Goal: Transaction & Acquisition: Book appointment/travel/reservation

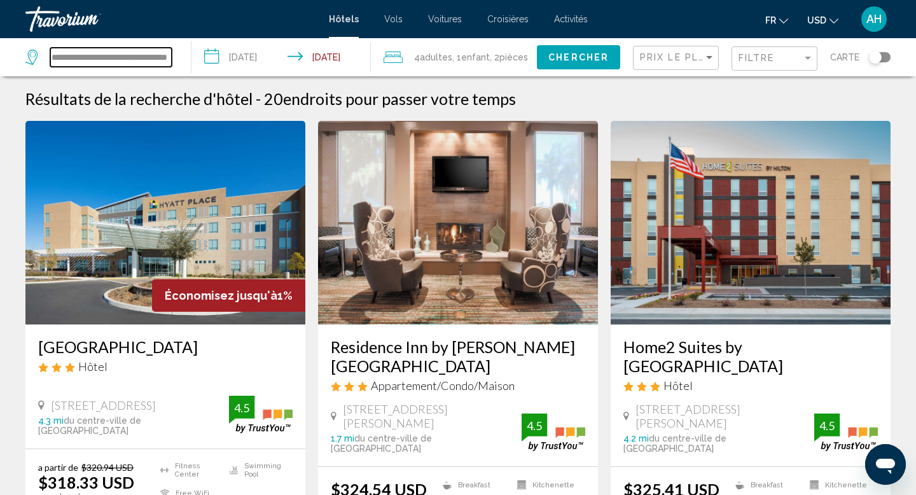
click at [154, 55] on input "**********" at bounding box center [110, 57] width 121 height 19
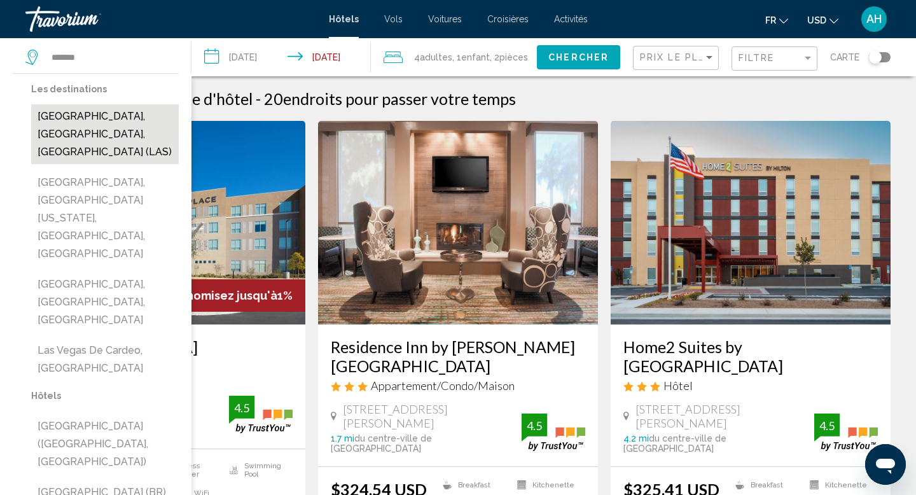
click at [132, 125] on button "[GEOGRAPHIC_DATA], [GEOGRAPHIC_DATA], [GEOGRAPHIC_DATA] (LAS)" at bounding box center [105, 134] width 148 height 60
type input "**********"
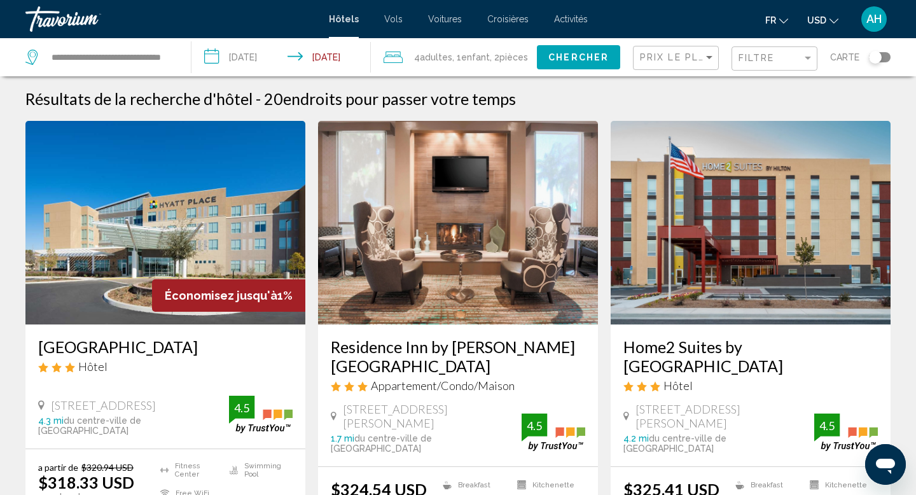
click at [242, 49] on input "**********" at bounding box center [283, 59] width 184 height 42
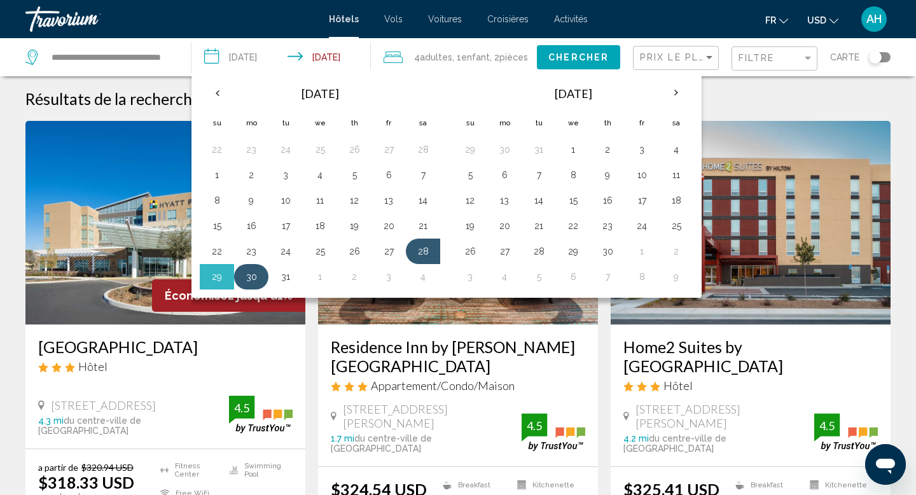
click at [256, 279] on button "30" at bounding box center [251, 277] width 20 height 18
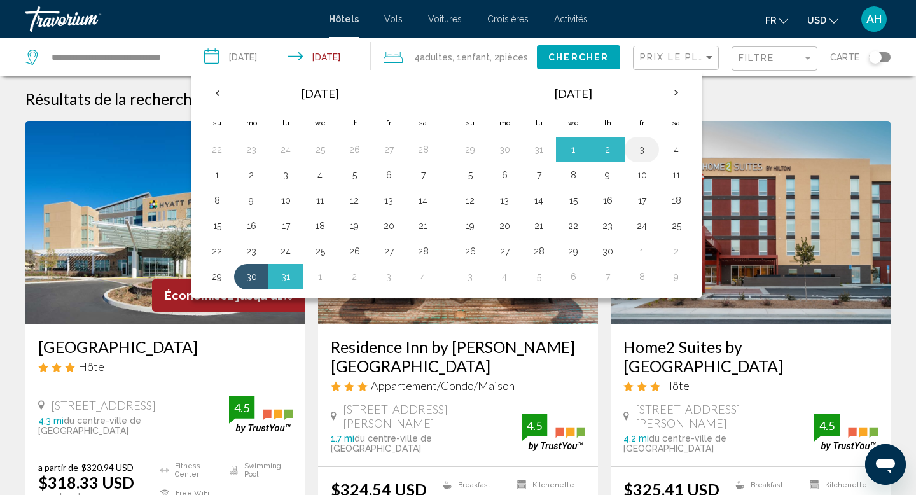
click at [638, 150] on button "3" at bounding box center [642, 150] width 20 height 18
type input "**********"
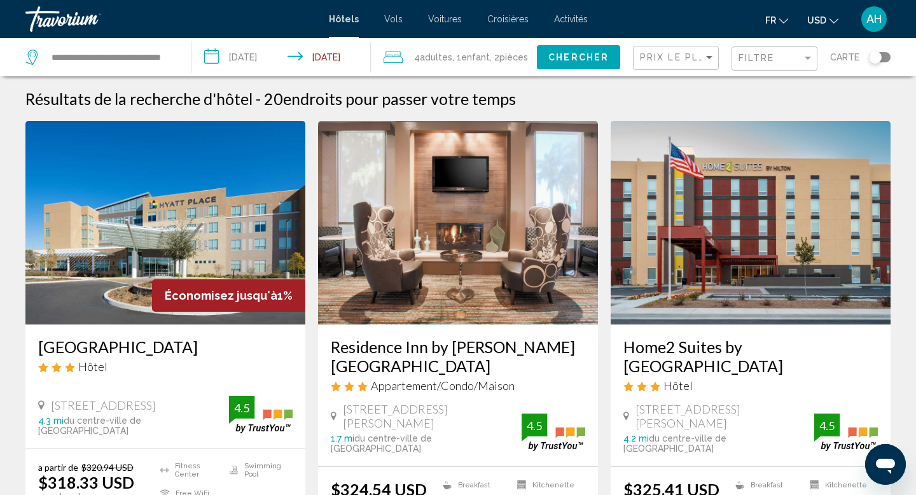
click at [563, 57] on span "Chercher" at bounding box center [578, 58] width 60 height 10
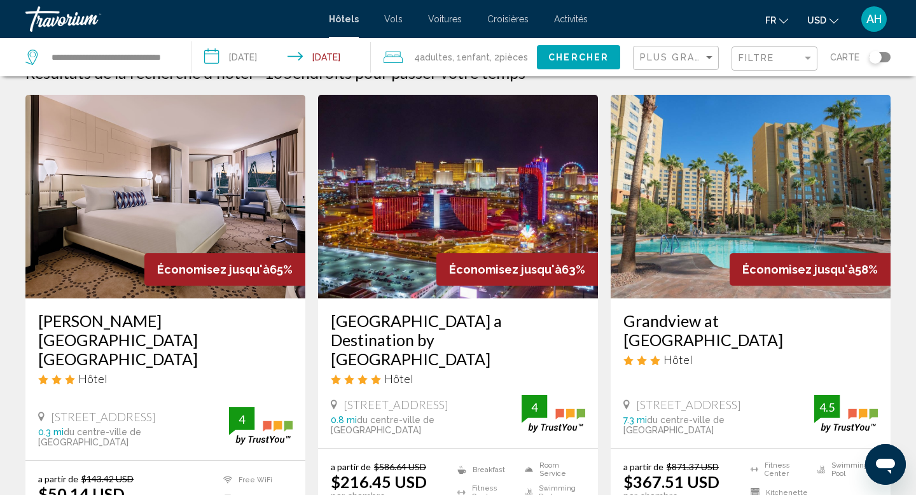
scroll to position [36, 0]
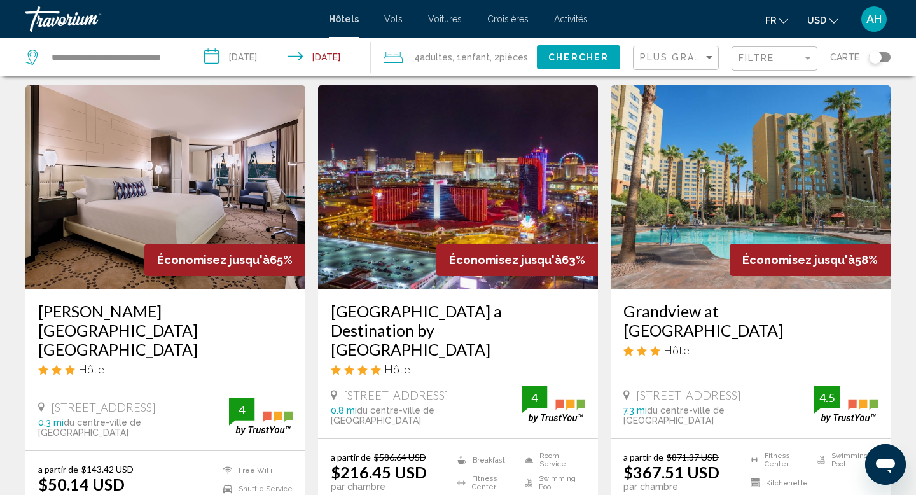
click at [687, 65] on div "Plus grandes économies" at bounding box center [677, 58] width 75 height 24
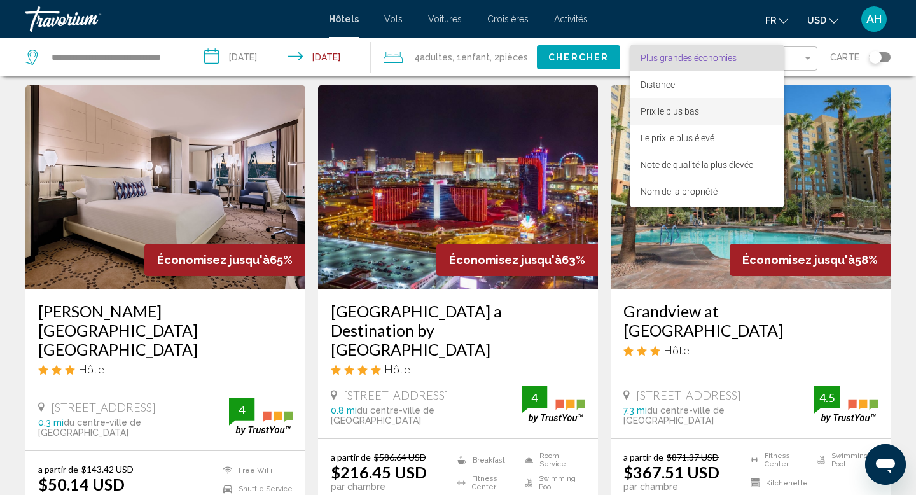
click at [674, 116] on span "Prix le plus bas" at bounding box center [706, 111] width 133 height 27
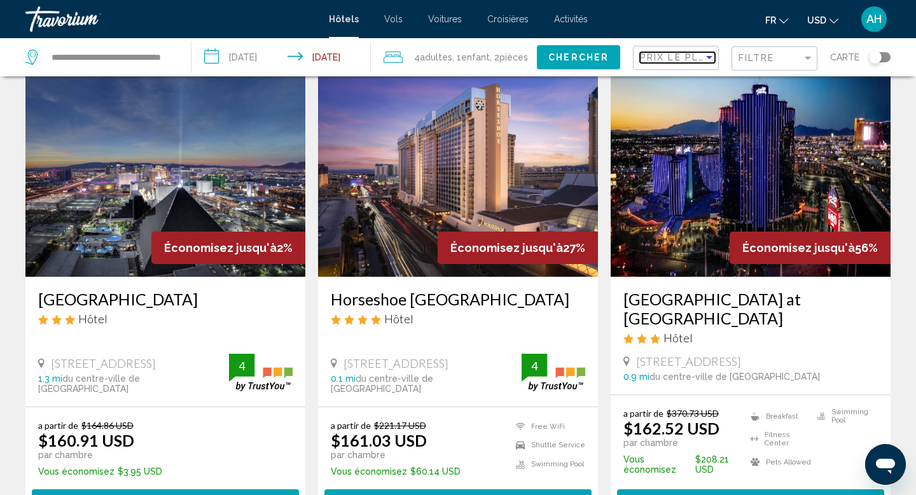
scroll to position [1493, 0]
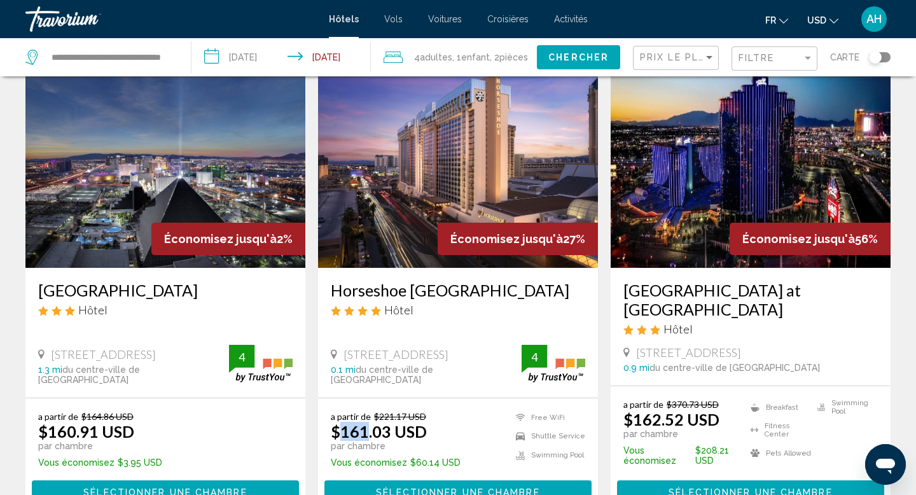
drag, startPoint x: 337, startPoint y: 420, endPoint x: 369, endPoint y: 420, distance: 31.8
click at [369, 422] on ins "$161.03 USD" at bounding box center [379, 431] width 96 height 19
click at [600, 310] on app-hotels-search-item "Économisez jusqu'à 27% Horseshoe [GEOGRAPHIC_DATA] Hôtel [STREET_ADDRESS] 0.1 m…" at bounding box center [458, 290] width 293 height 452
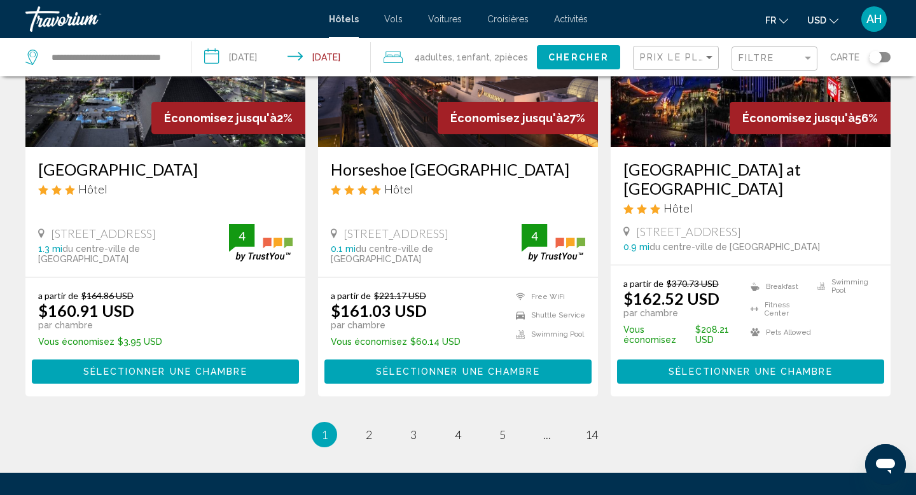
scroll to position [1623, 0]
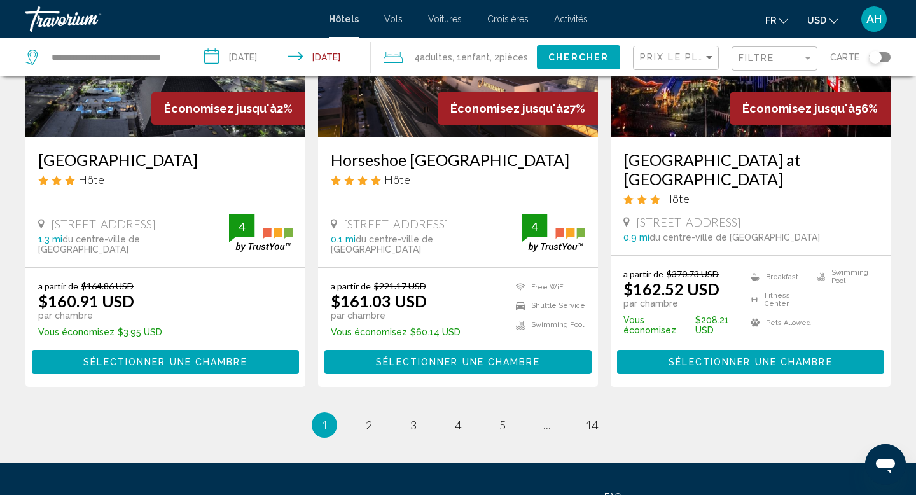
click at [366, 418] on span "2" at bounding box center [369, 425] width 6 height 14
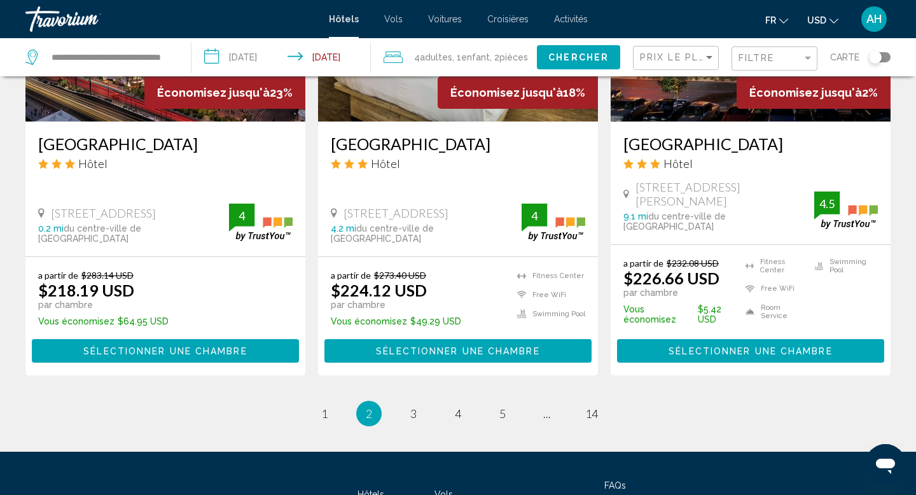
scroll to position [1727, 0]
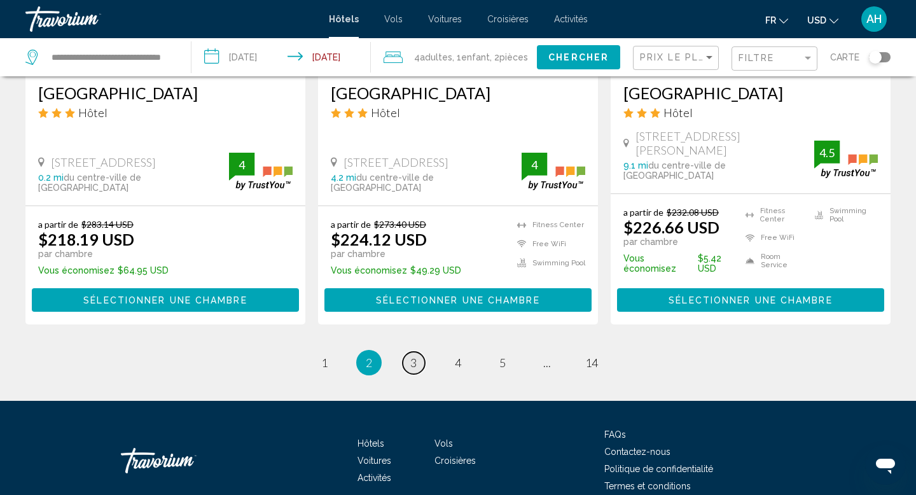
click at [412, 356] on span "3" at bounding box center [413, 363] width 6 height 14
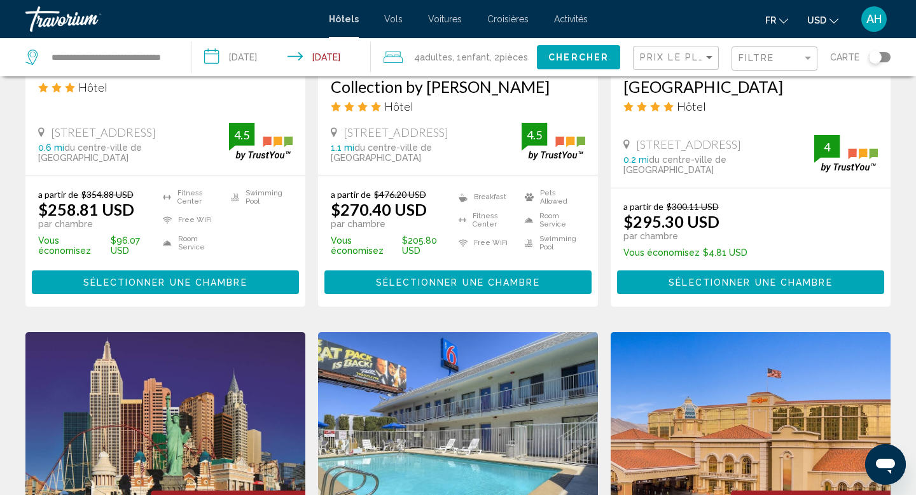
scroll to position [1192, 0]
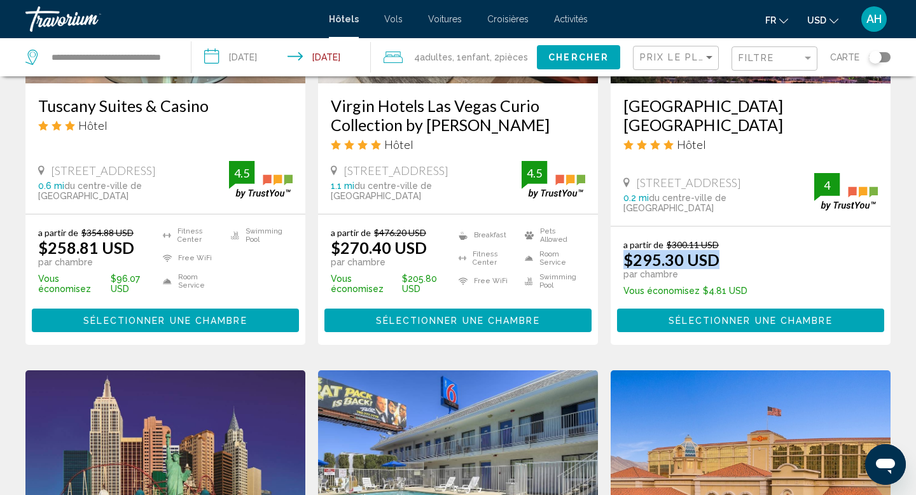
drag, startPoint x: 626, startPoint y: 288, endPoint x: 728, endPoint y: 293, distance: 101.9
click at [728, 279] on div "a partir de $300.11 USD $295.30 USD par chambre" at bounding box center [685, 259] width 124 height 40
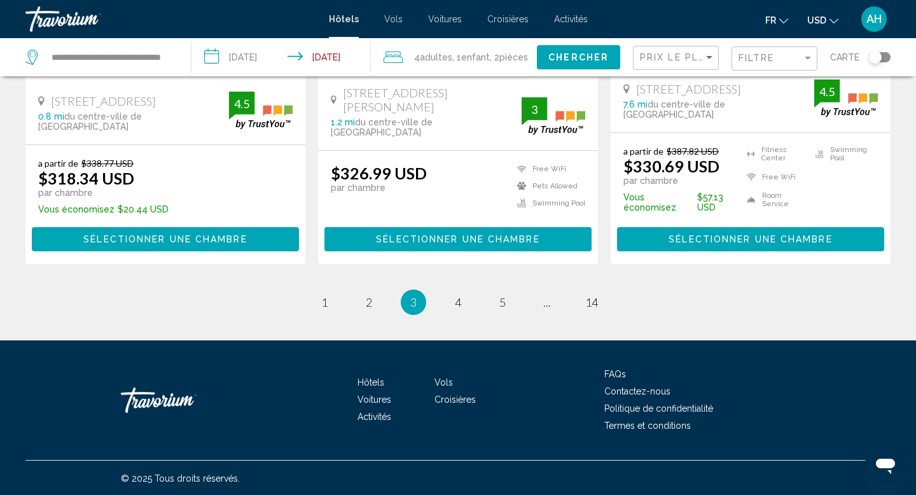
scroll to position [1778, 0]
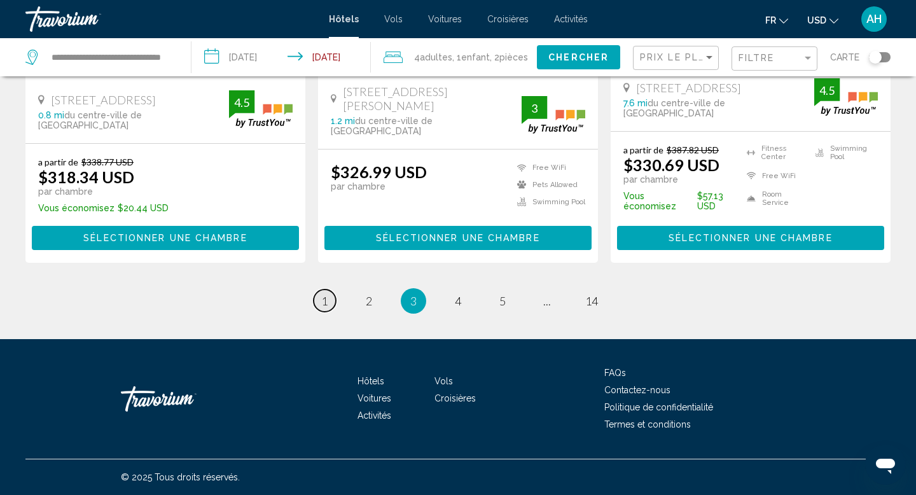
click at [317, 301] on link "page 1" at bounding box center [325, 300] width 22 height 22
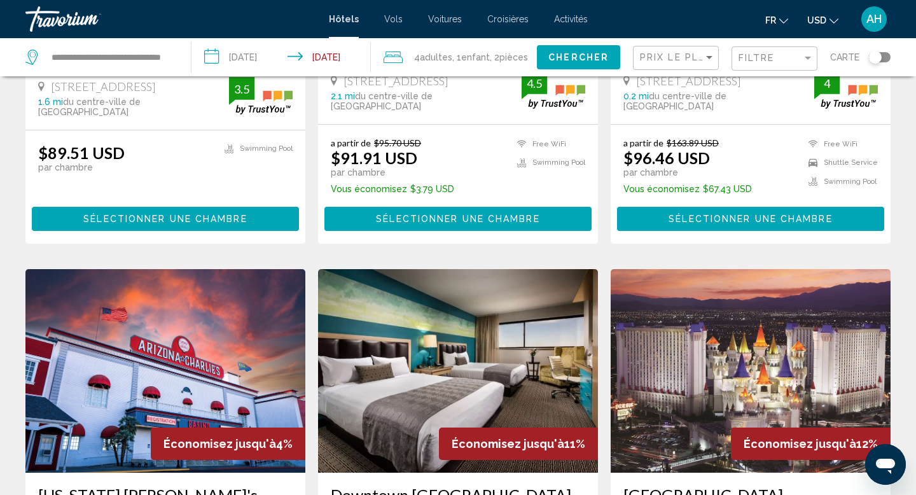
scroll to position [658, 0]
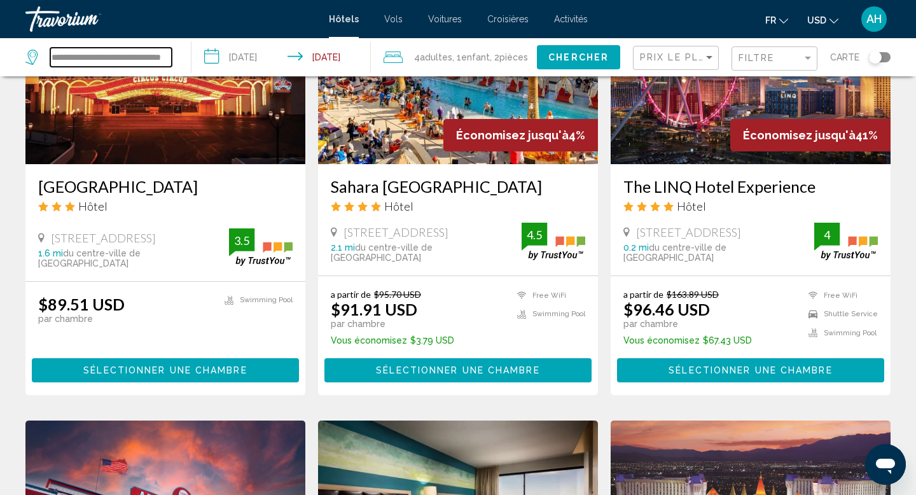
click at [153, 50] on input "**********" at bounding box center [110, 57] width 121 height 19
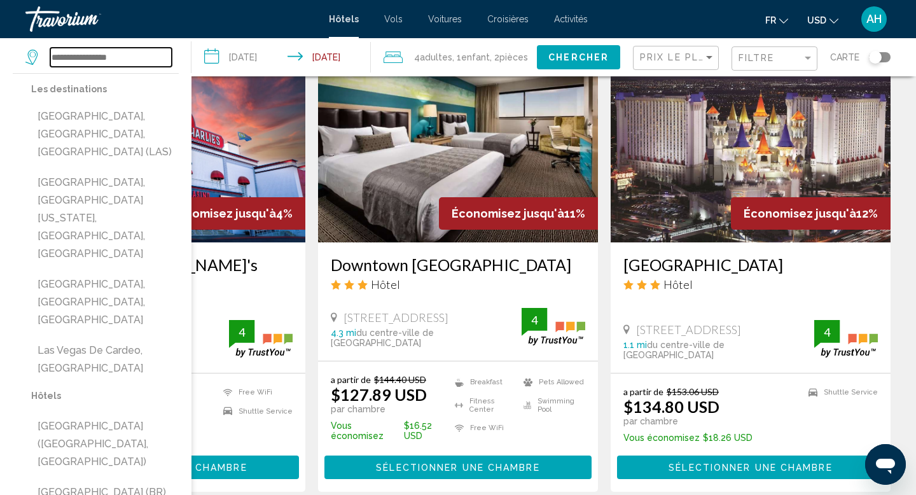
scroll to position [1045, 0]
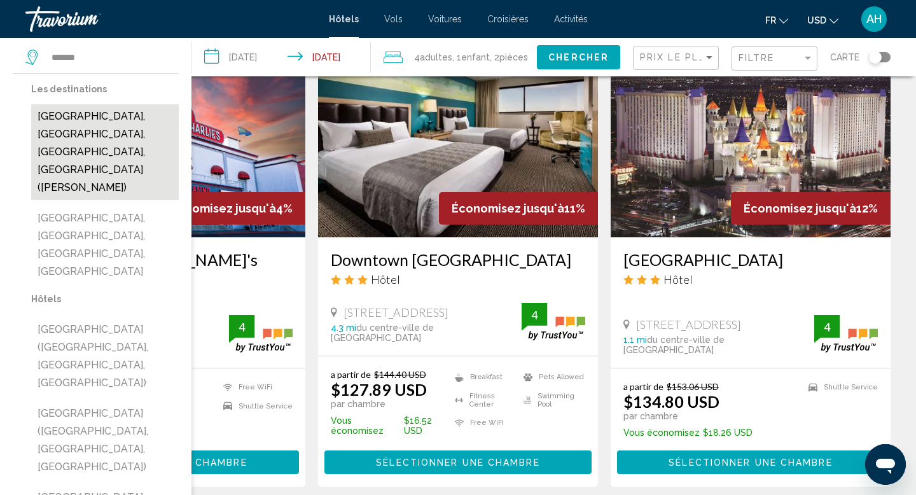
click at [141, 120] on button "[GEOGRAPHIC_DATA], [GEOGRAPHIC_DATA], [GEOGRAPHIC_DATA], [GEOGRAPHIC_DATA] ([PE…" at bounding box center [105, 151] width 148 height 95
type input "**********"
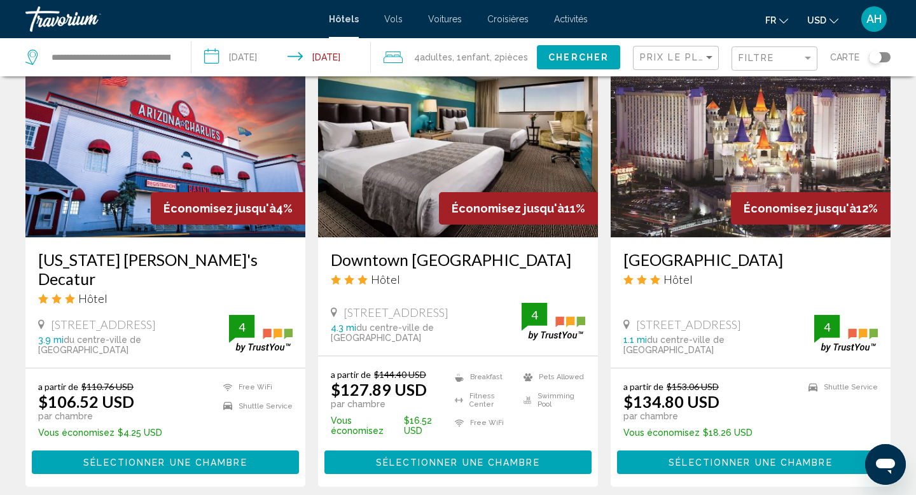
click at [244, 53] on input "**********" at bounding box center [283, 59] width 184 height 42
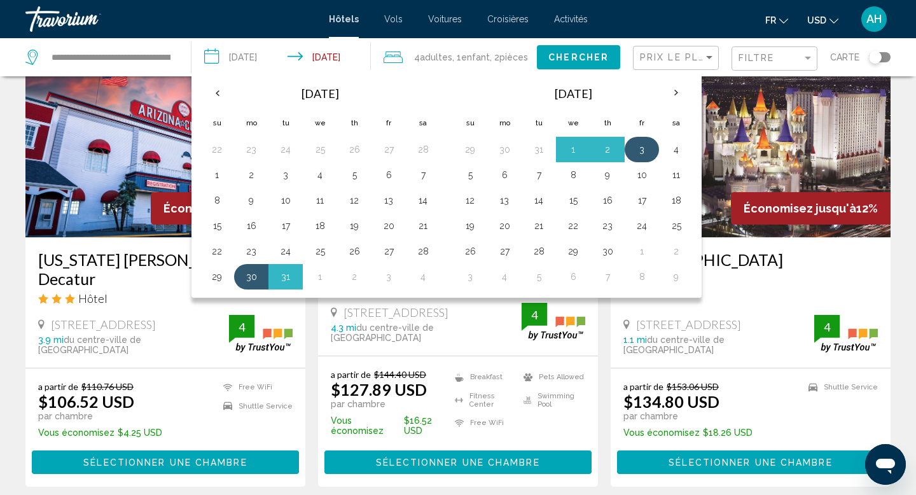
click at [644, 151] on button "3" at bounding box center [642, 150] width 20 height 18
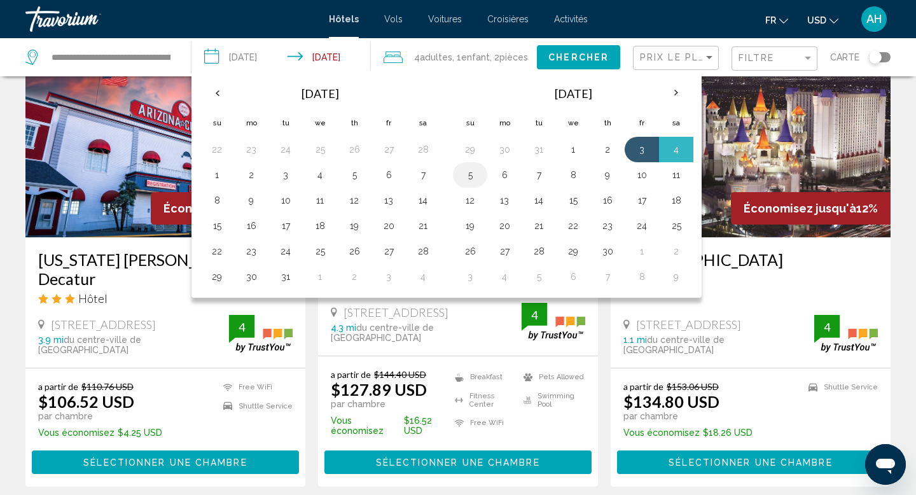
click at [474, 176] on button "5" at bounding box center [470, 175] width 20 height 18
type input "**********"
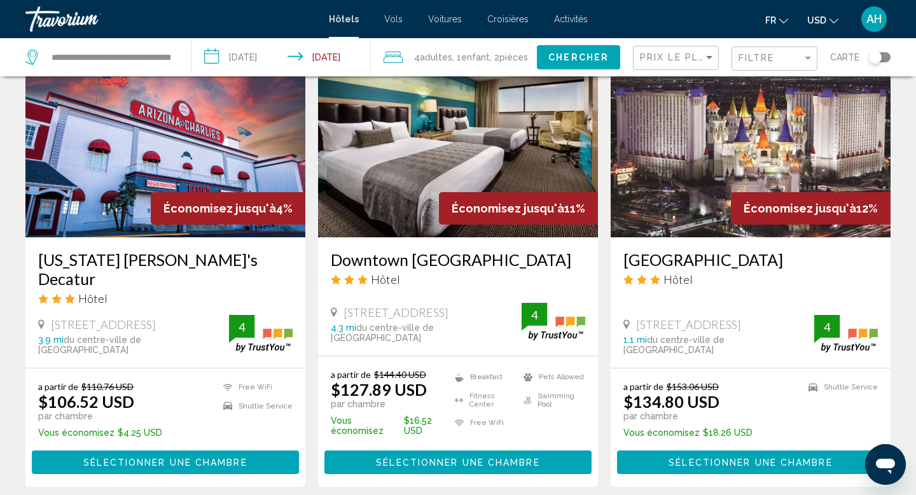
click at [577, 53] on span "Chercher" at bounding box center [578, 58] width 60 height 10
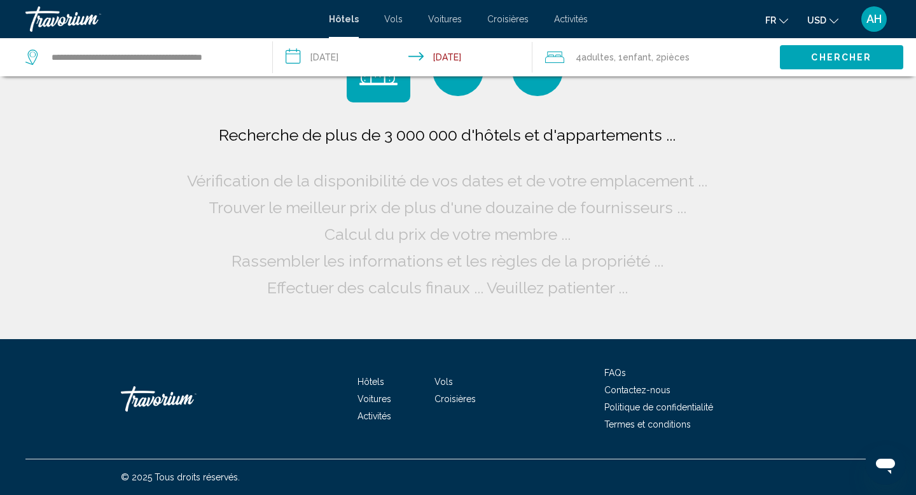
scroll to position [0, 0]
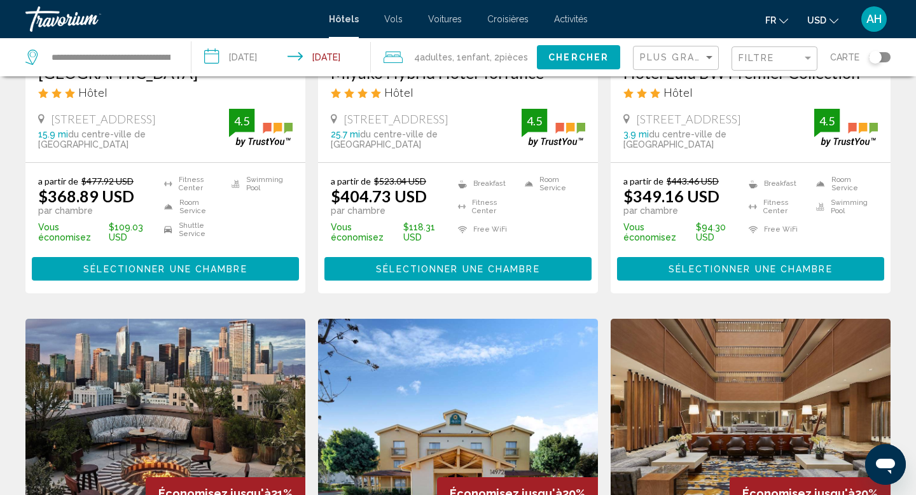
scroll to position [1012, 0]
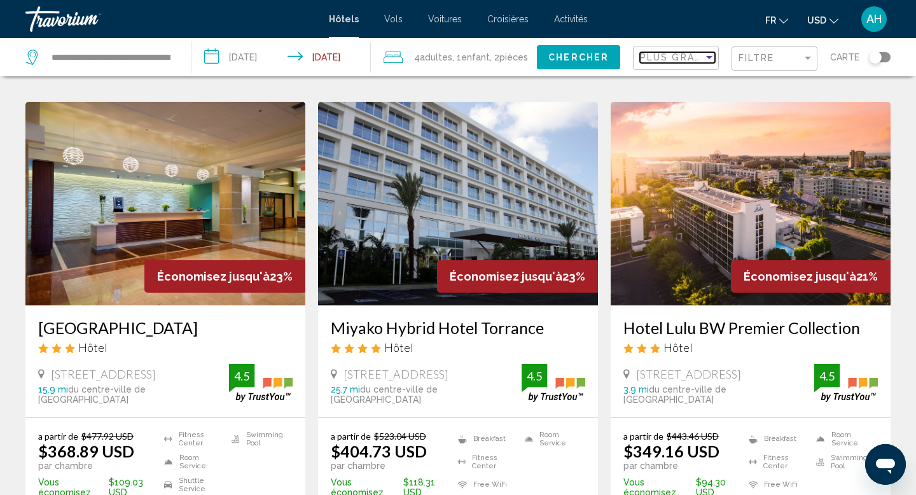
click at [652, 57] on span "Plus grandes économies" at bounding box center [715, 57] width 151 height 10
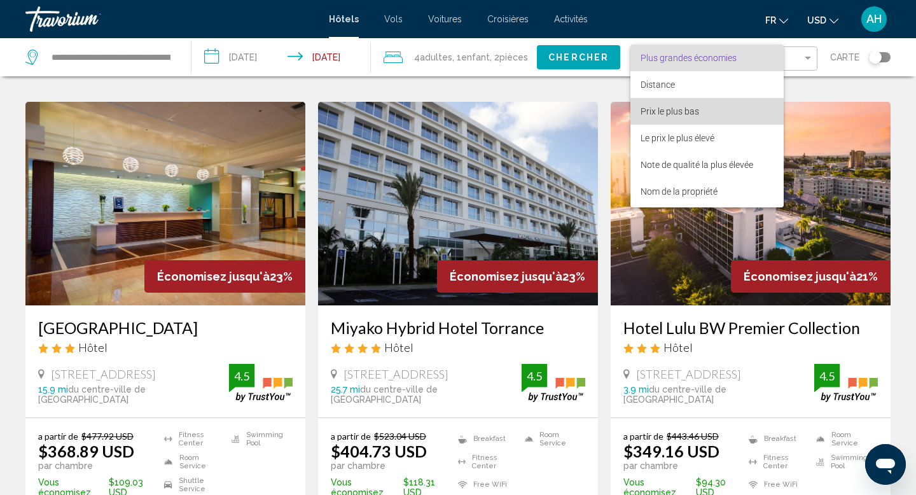
click at [647, 102] on span "Prix le plus bas" at bounding box center [706, 111] width 133 height 27
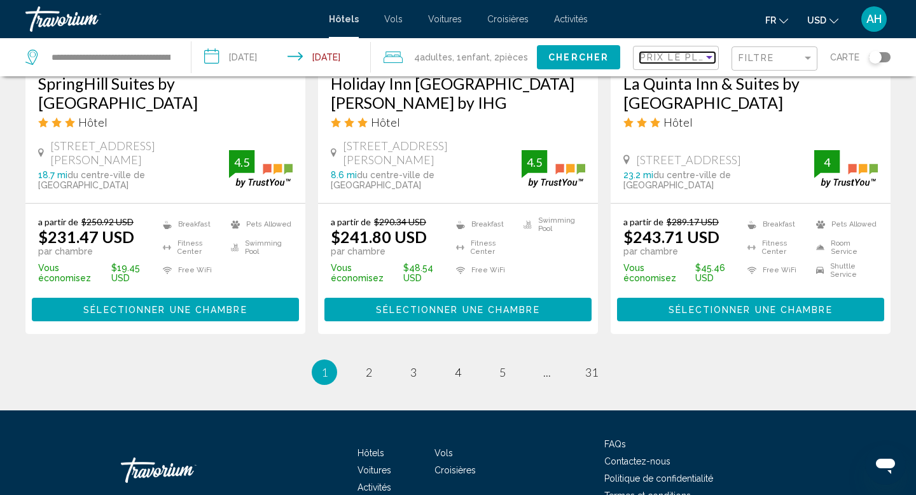
scroll to position [1783, 0]
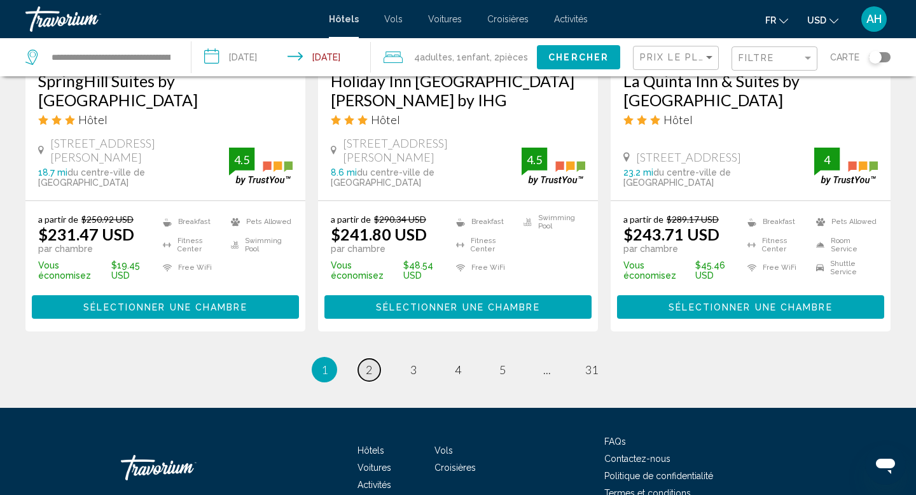
click at [366, 362] on span "2" at bounding box center [369, 369] width 6 height 14
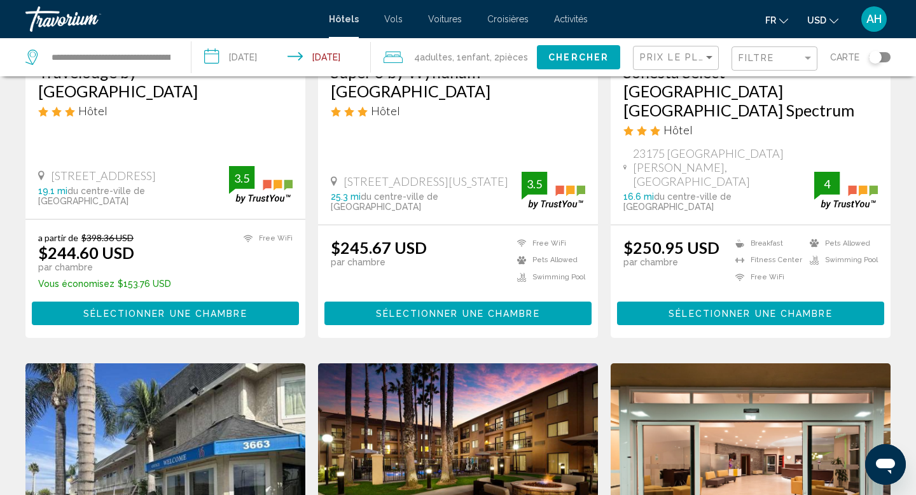
scroll to position [68, 0]
